Goal: Task Accomplishment & Management: Manage account settings

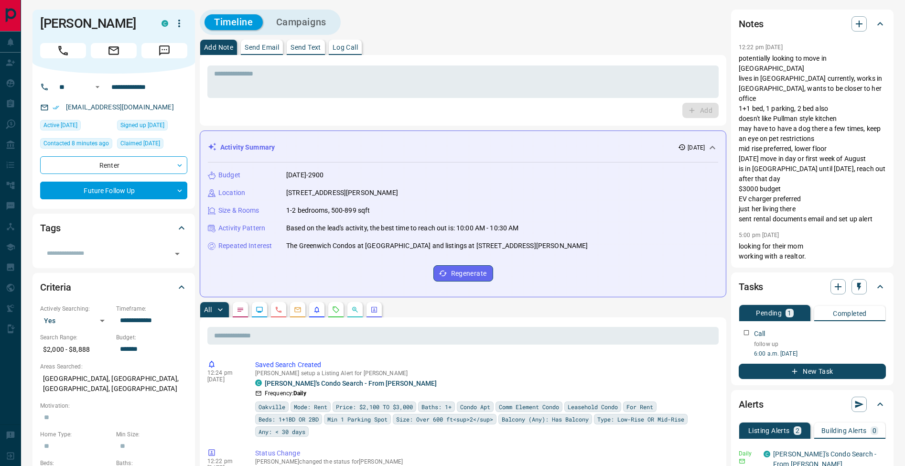
scroll to position [297, 0]
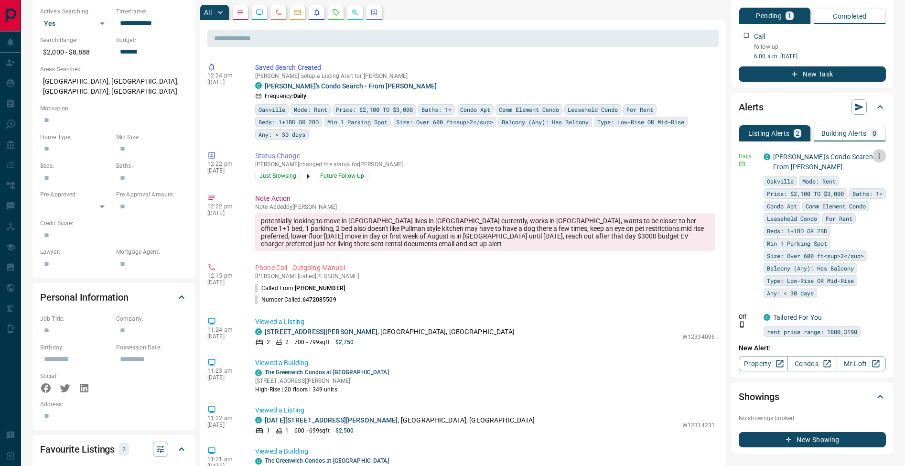
click at [875, 151] on icon "button" at bounding box center [879, 155] width 9 height 9
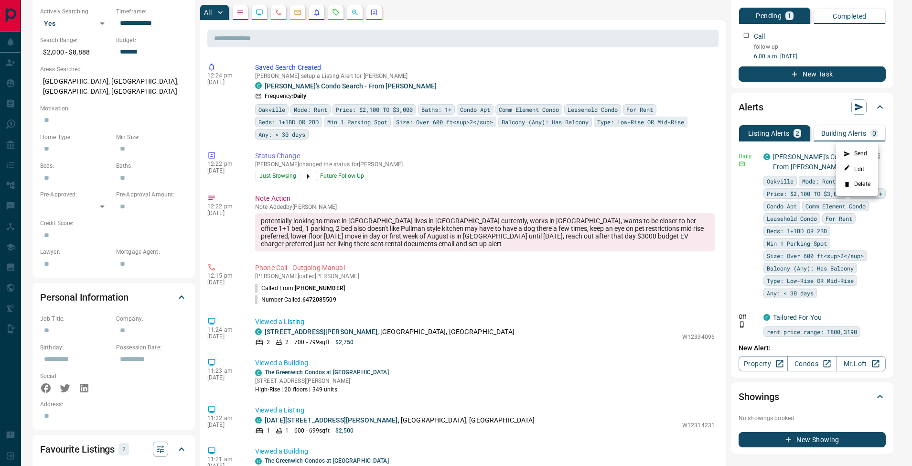
click at [869, 151] on li "Send" at bounding box center [857, 153] width 42 height 15
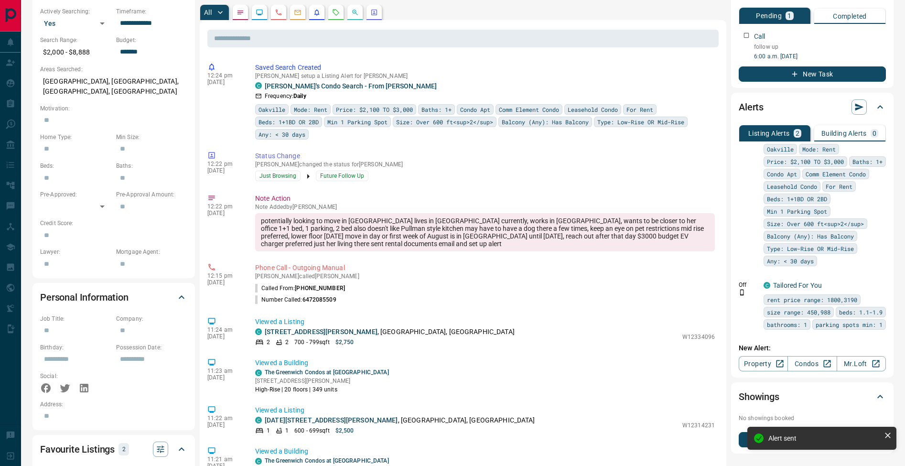
scroll to position [379, 0]
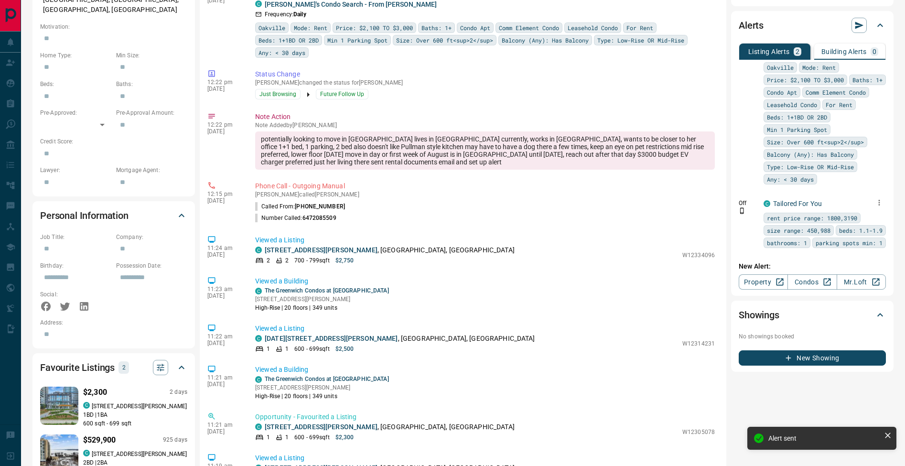
click at [875, 198] on icon "button" at bounding box center [879, 202] width 9 height 9
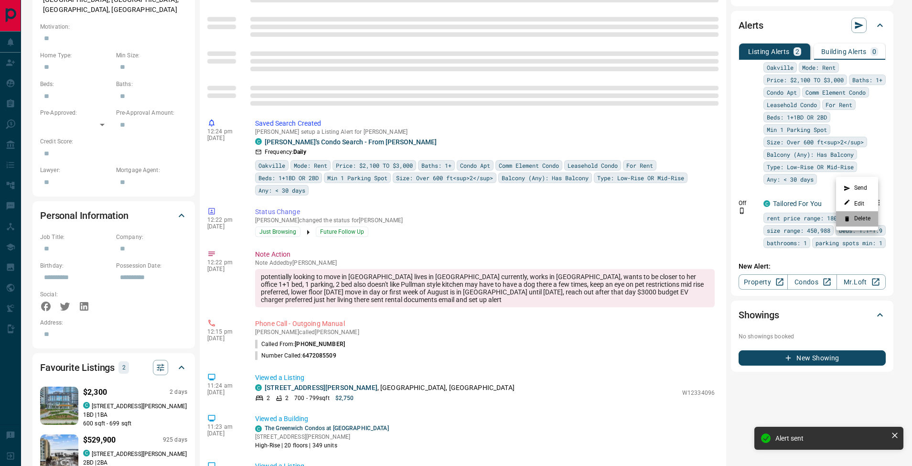
click at [870, 219] on li "Delete" at bounding box center [857, 218] width 42 height 15
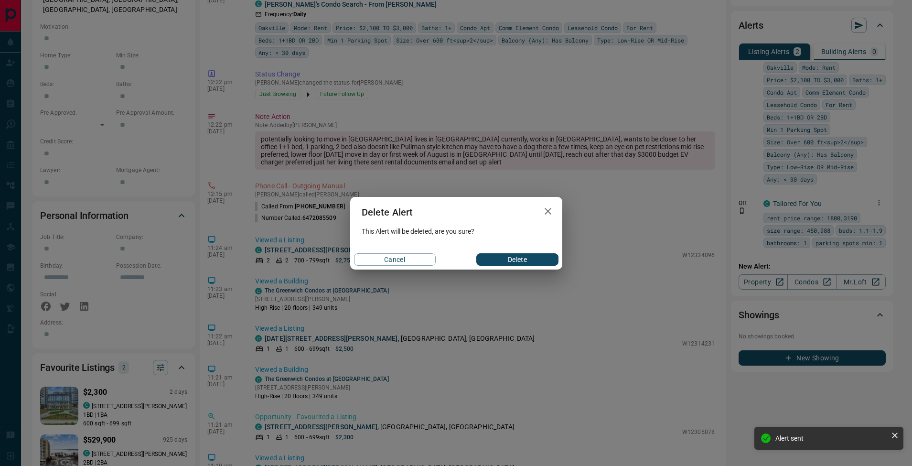
click at [507, 264] on button "Delete" at bounding box center [517, 259] width 82 height 12
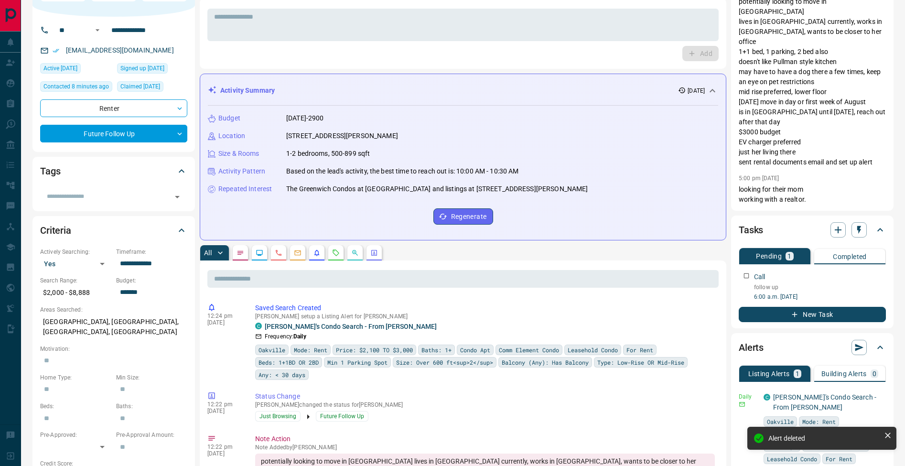
scroll to position [0, 0]
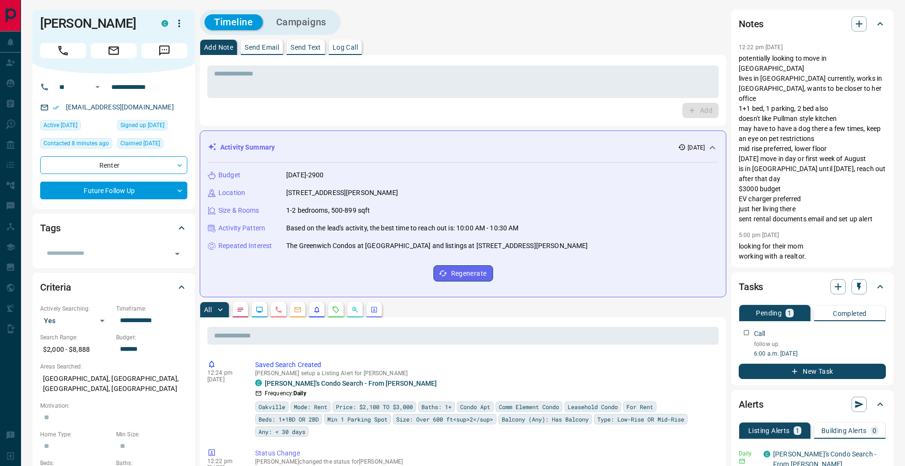
click at [371, 124] on div "* ​ Add" at bounding box center [463, 90] width 527 height 71
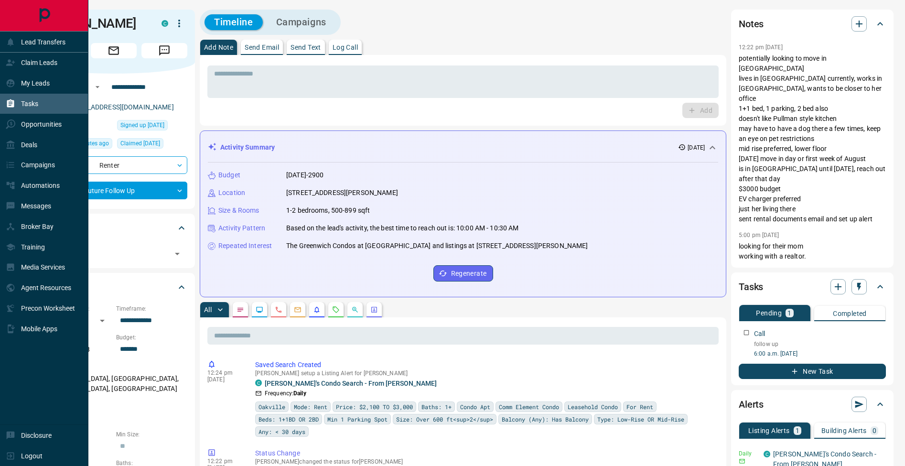
click at [15, 102] on div "Tasks" at bounding box center [22, 104] width 32 height 16
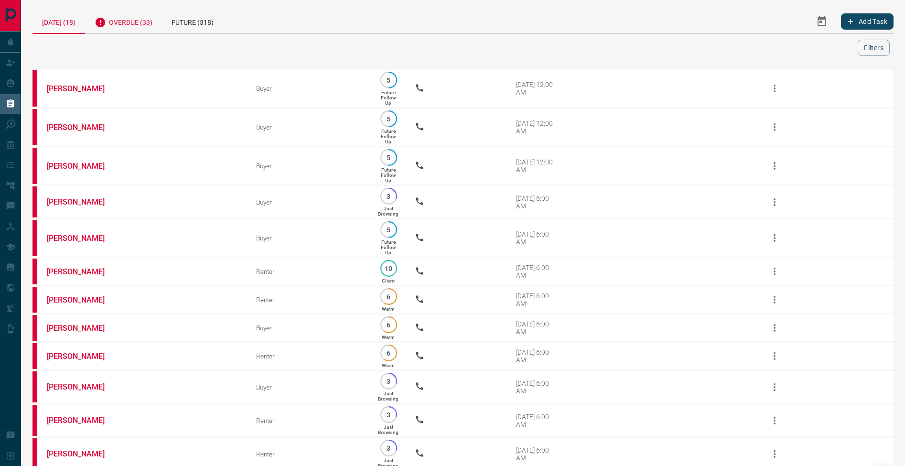
click at [137, 18] on div "Overdue (33)" at bounding box center [123, 21] width 77 height 23
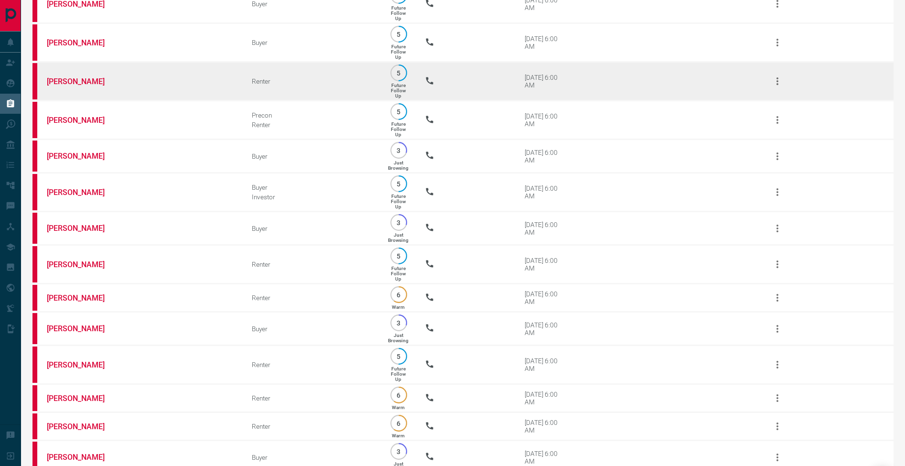
scroll to position [867, 0]
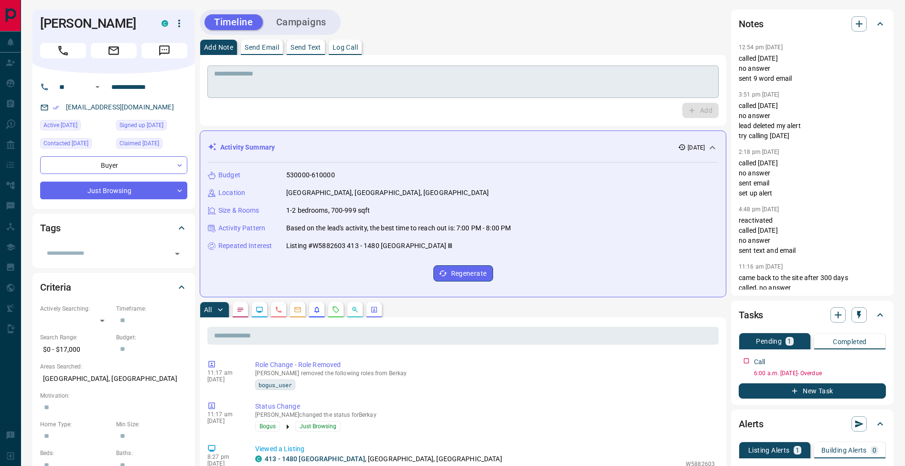
click at [419, 75] on textarea at bounding box center [463, 82] width 498 height 24
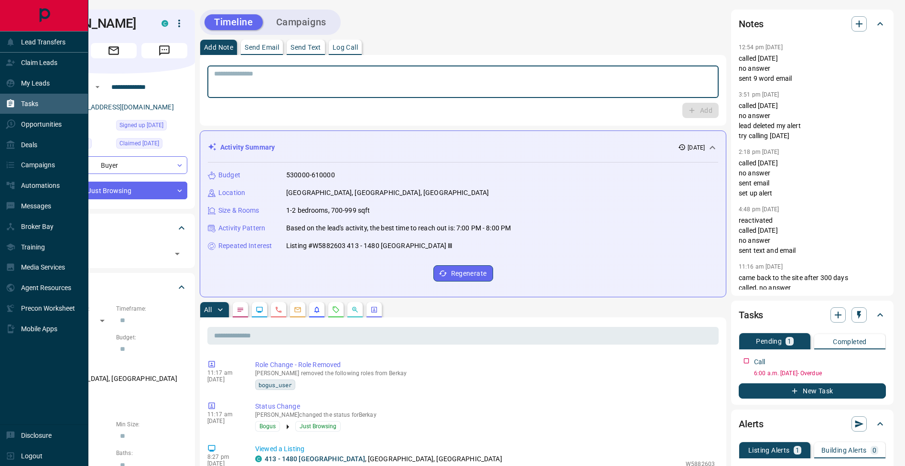
drag, startPoint x: 9, startPoint y: 98, endPoint x: 19, endPoint y: 96, distance: 10.4
click at [9, 98] on div "Tasks" at bounding box center [22, 104] width 32 height 16
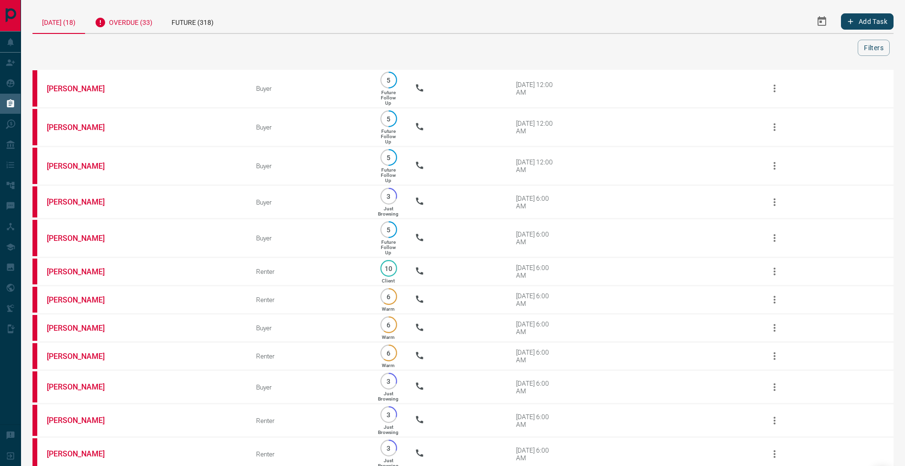
click at [155, 27] on div "Overdue (33)" at bounding box center [123, 21] width 77 height 23
